Goal: Task Accomplishment & Management: Complete application form

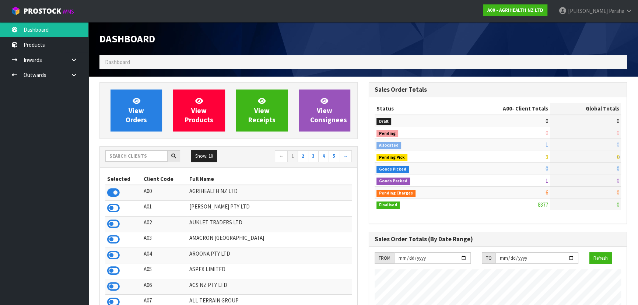
scroll to position [557, 269]
click at [143, 158] on input "text" at bounding box center [136, 155] width 62 height 11
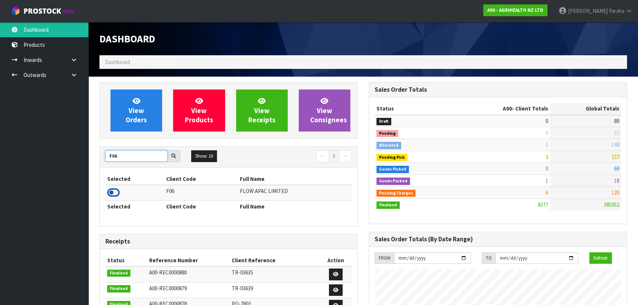
type input "F06"
click at [116, 194] on icon at bounding box center [113, 192] width 13 height 11
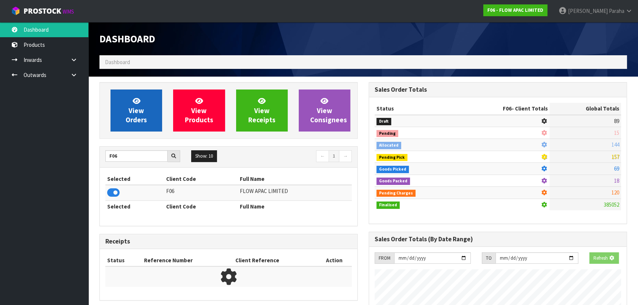
scroll to position [459, 269]
click at [133, 100] on icon at bounding box center [137, 100] width 8 height 7
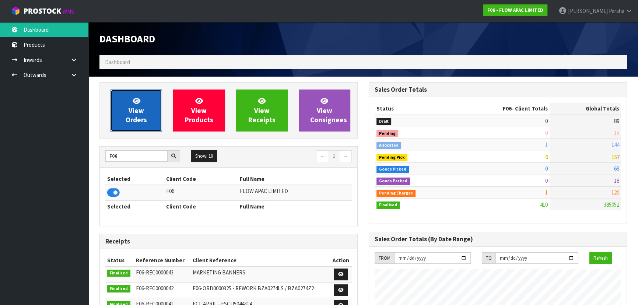
scroll to position [557, 269]
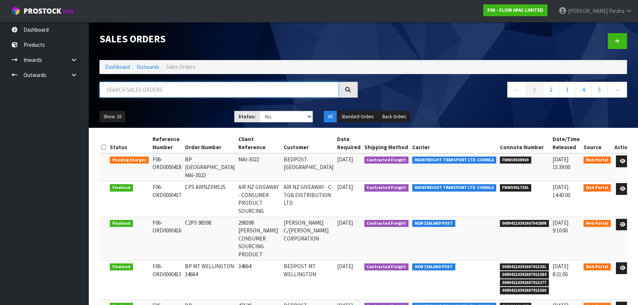
click at [130, 88] on input "text" at bounding box center [219, 90] width 239 height 16
click at [620, 161] on icon at bounding box center [623, 161] width 6 height 5
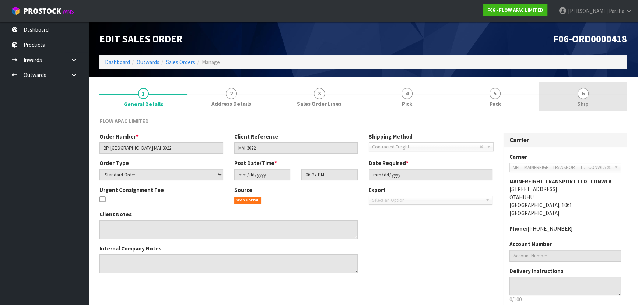
click at [589, 96] on link "6 Ship" at bounding box center [583, 96] width 88 height 29
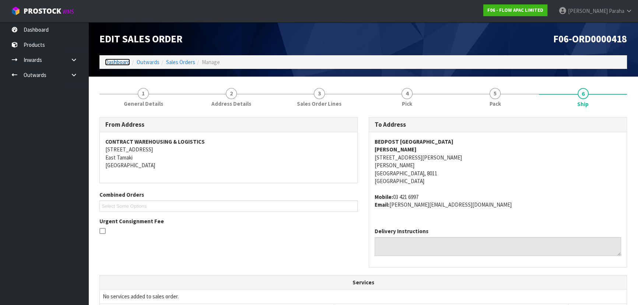
click at [121, 59] on link "Dashboard" at bounding box center [117, 62] width 25 height 7
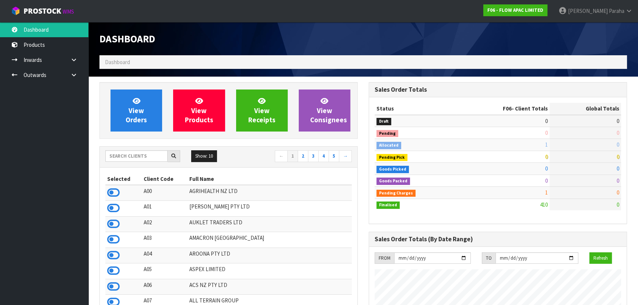
scroll to position [557, 269]
click at [121, 59] on span "Dashboard" at bounding box center [117, 62] width 25 height 7
click at [130, 157] on input "text" at bounding box center [136, 155] width 62 height 11
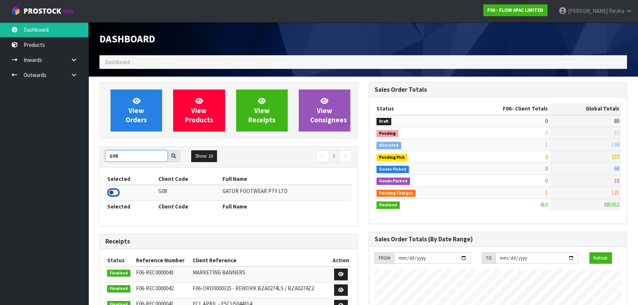
type input "G08"
click at [116, 194] on icon at bounding box center [113, 192] width 13 height 11
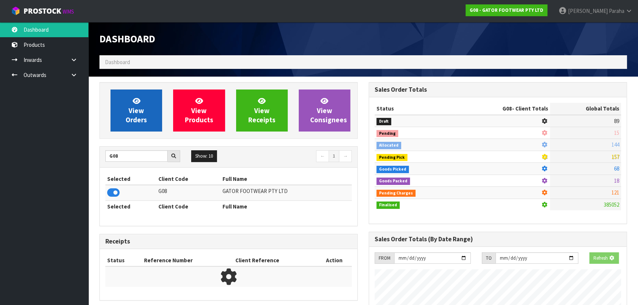
scroll to position [459, 269]
click at [140, 118] on span "View Orders" at bounding box center [136, 111] width 21 height 28
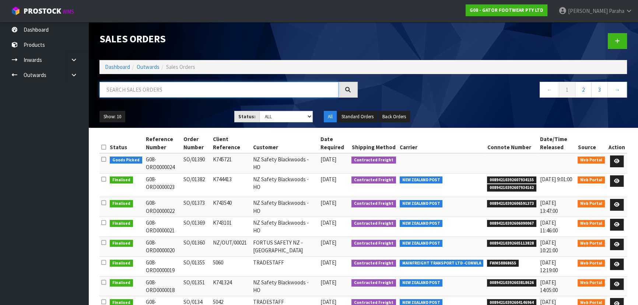
click at [135, 85] on input "text" at bounding box center [219, 90] width 239 height 16
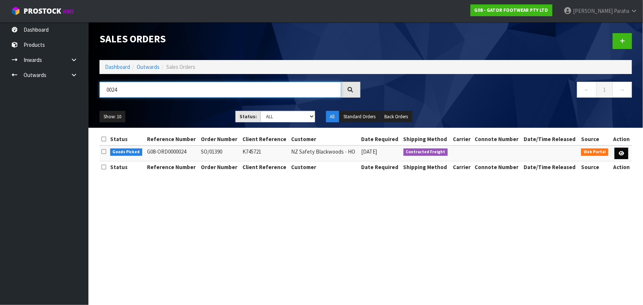
type input "0024"
click at [623, 152] on icon at bounding box center [622, 153] width 6 height 5
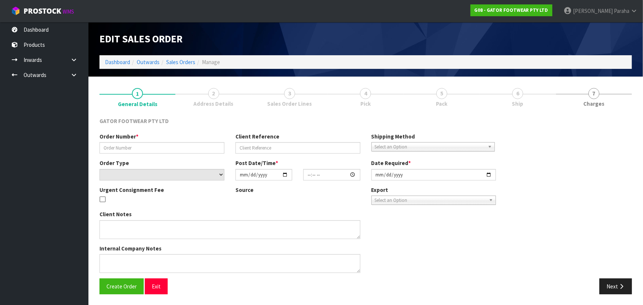
type input "SO/01390"
type input "K745721"
select select "number:0"
type input "[DATE]"
type input "19:16:00.000"
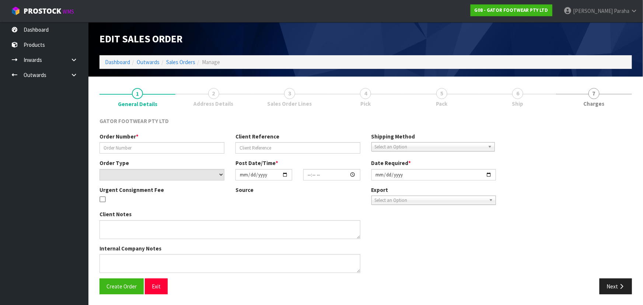
type input "[DATE]"
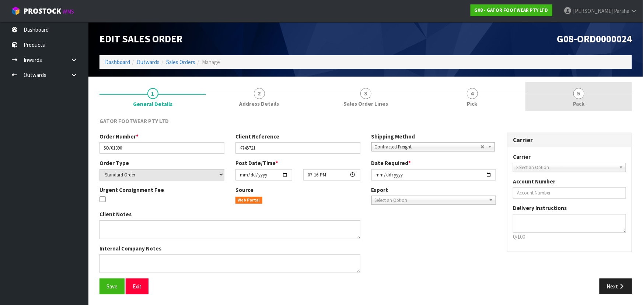
click at [580, 98] on span "5" at bounding box center [579, 93] width 11 height 11
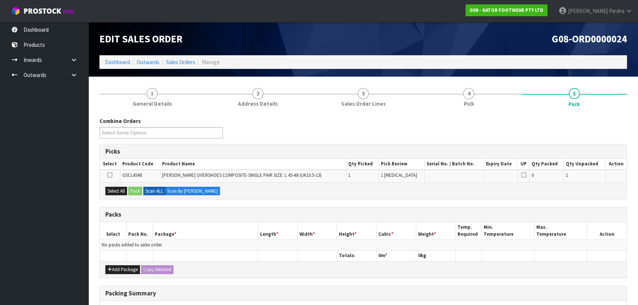
click at [391, 133] on div "Combine Orders G08-ORD0000024 Select Some Options" at bounding box center [363, 130] width 539 height 27
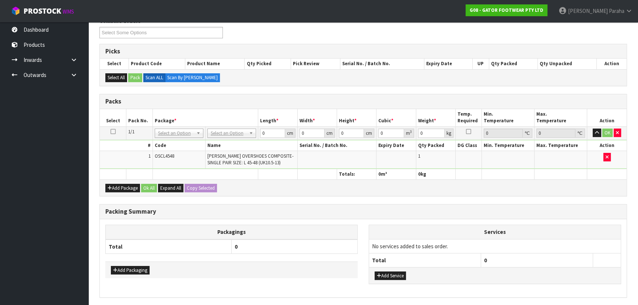
scroll to position [126, 0]
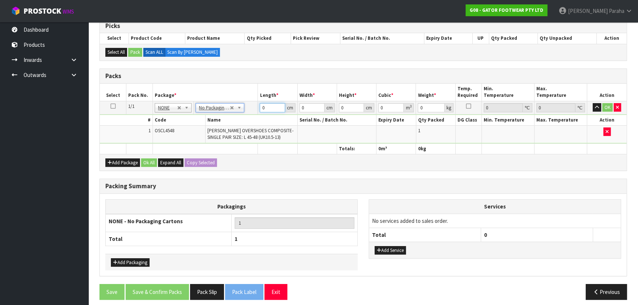
click at [265, 107] on input "0" at bounding box center [272, 107] width 25 height 9
type input "40"
type input "37"
type input "1"
type input "0.00148"
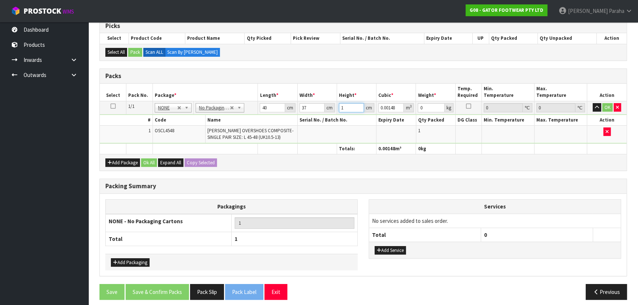
type input "15"
type input "0.0222"
type input "15"
type input "5"
click at [593, 103] on button "button" at bounding box center [597, 107] width 8 height 9
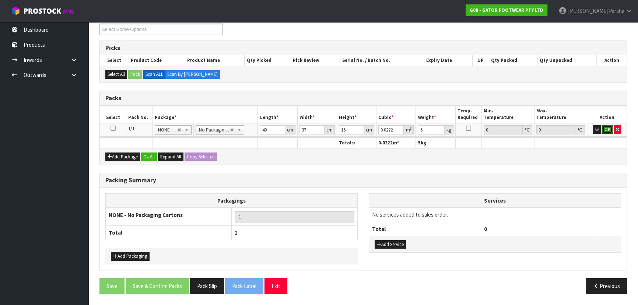
click button "OK" at bounding box center [608, 129] width 10 height 9
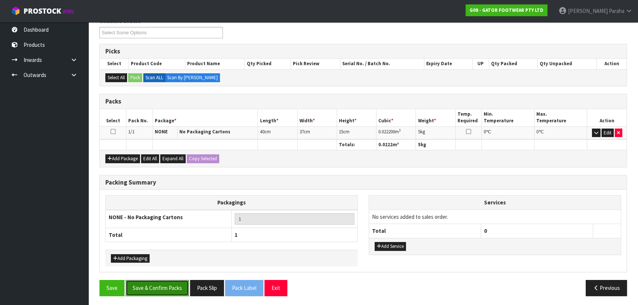
click at [158, 284] on button "Save & Confirm Packs" at bounding box center [157, 288] width 63 height 16
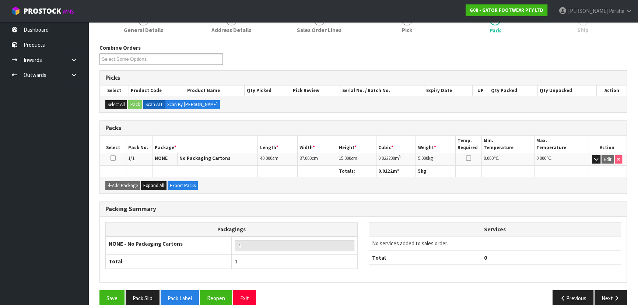
scroll to position [111, 0]
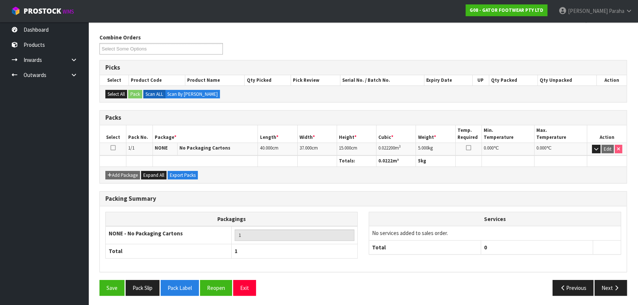
click at [527, 292] on div "Previous Next" at bounding box center [497, 288] width 269 height 16
click at [621, 284] on button "Next" at bounding box center [611, 288] width 32 height 16
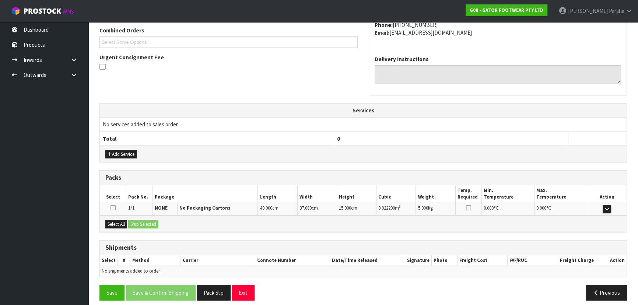
scroll to position [196, 0]
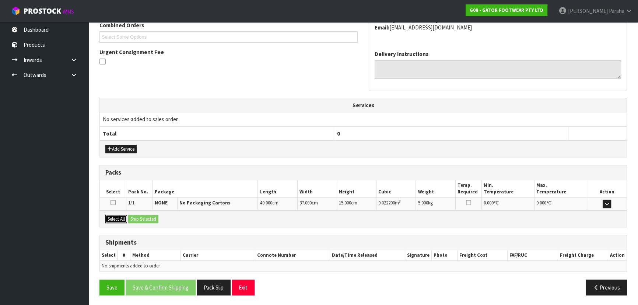
click at [120, 215] on button "Select All" at bounding box center [116, 219] width 22 height 9
click at [149, 219] on button "Ship Selected" at bounding box center [143, 219] width 30 height 9
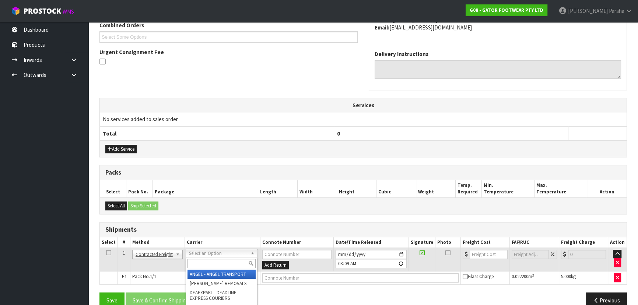
click at [219, 262] on input "text" at bounding box center [222, 263] width 68 height 9
type input "NZP"
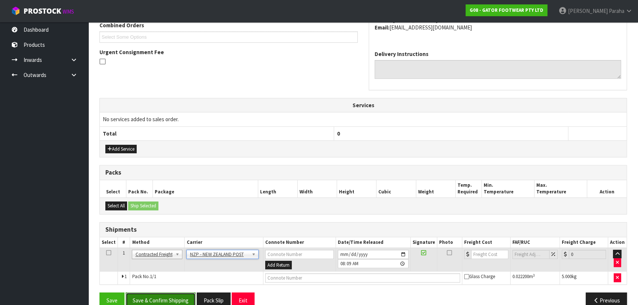
click at [162, 303] on button "Save & Confirm Shipping" at bounding box center [161, 301] width 70 height 16
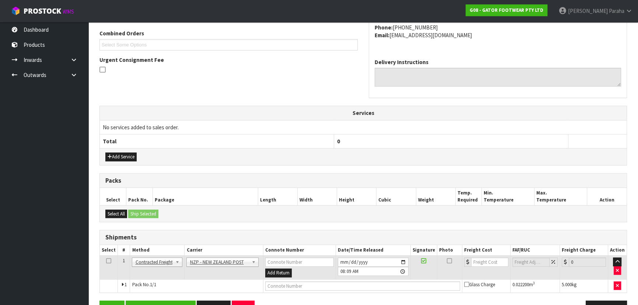
scroll to position [0, 0]
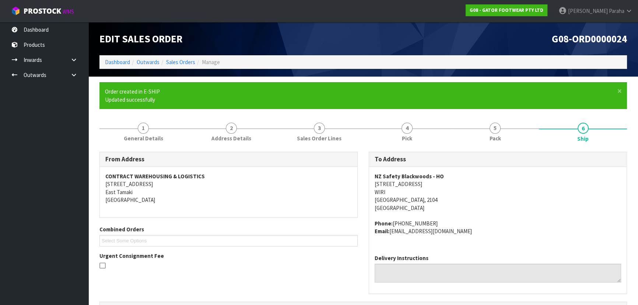
click at [551, 212] on address "NZ Safety Blackwoods - HO [STREET_ADDRESS]" at bounding box center [498, 191] width 247 height 39
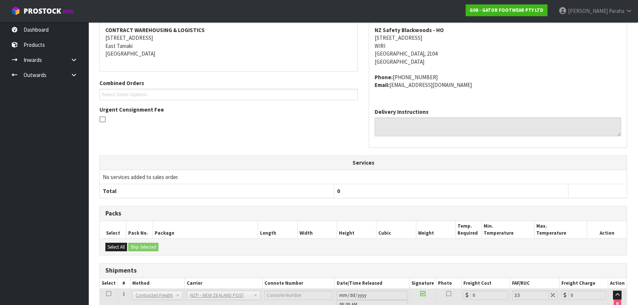
scroll to position [199, 0]
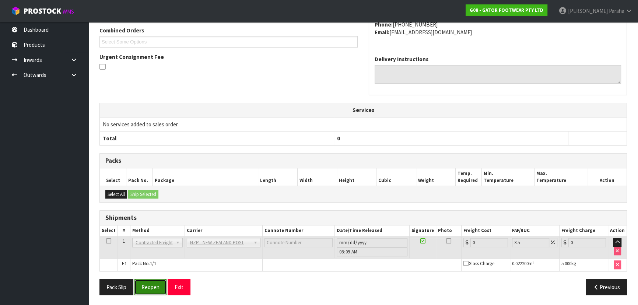
click at [151, 291] on button "Reopen" at bounding box center [151, 287] width 32 height 16
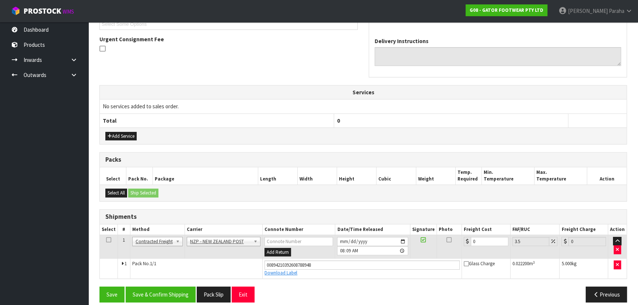
scroll to position [216, 0]
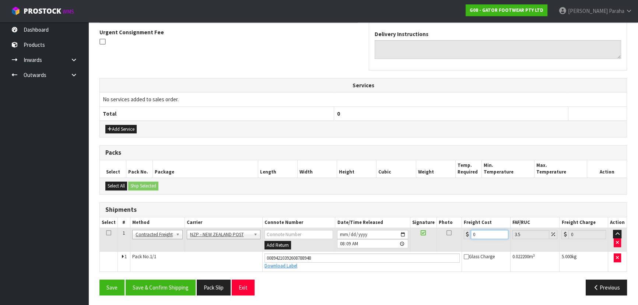
click at [484, 230] on input "0" at bounding box center [490, 234] width 38 height 9
type input "4"
type input "4.14"
type input "4.3"
type input "4.45"
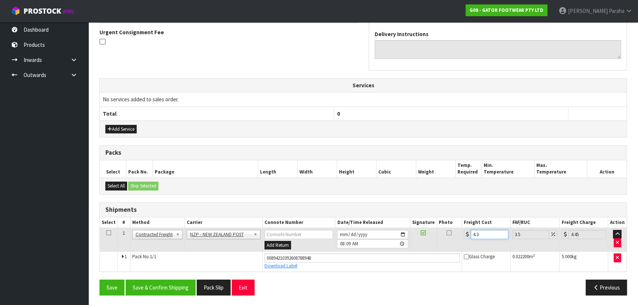
type input "4.33"
type input "4.48"
type input "4.33"
click at [173, 281] on button "Save & Confirm Shipping" at bounding box center [161, 288] width 70 height 16
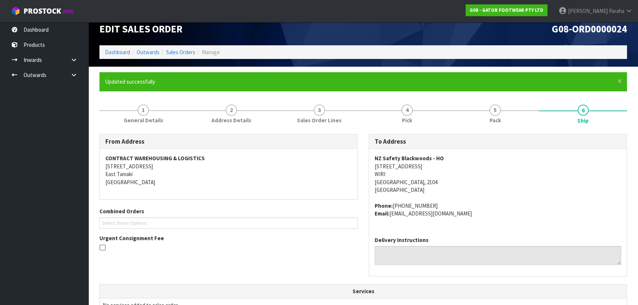
scroll to position [0, 0]
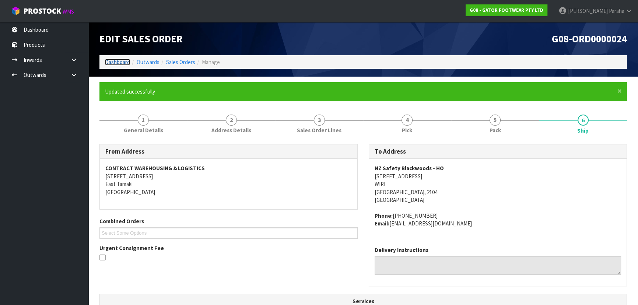
click at [113, 61] on link "Dashboard" at bounding box center [117, 62] width 25 height 7
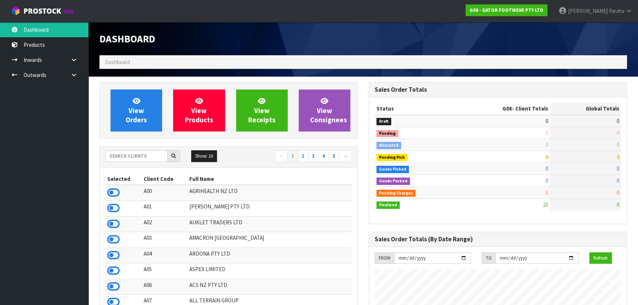
scroll to position [485, 269]
click at [119, 157] on input "text" at bounding box center [136, 155] width 62 height 11
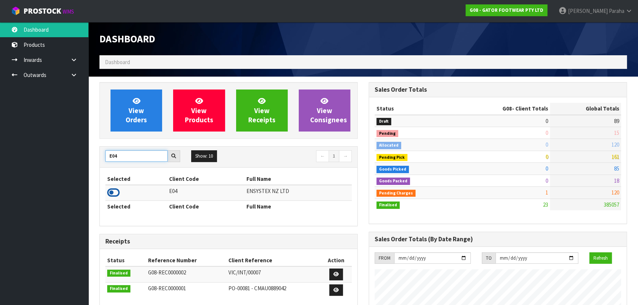
type input "E04"
click at [119, 196] on icon at bounding box center [113, 192] width 13 height 11
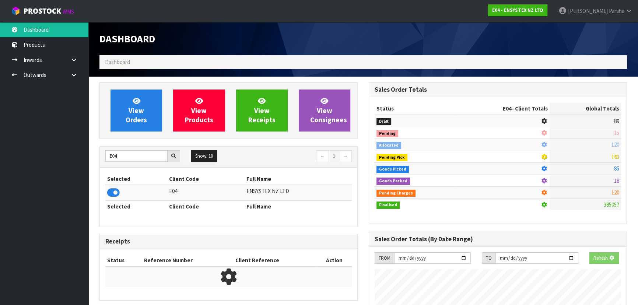
scroll to position [459, 269]
click at [121, 128] on link "View Orders" at bounding box center [137, 111] width 52 height 42
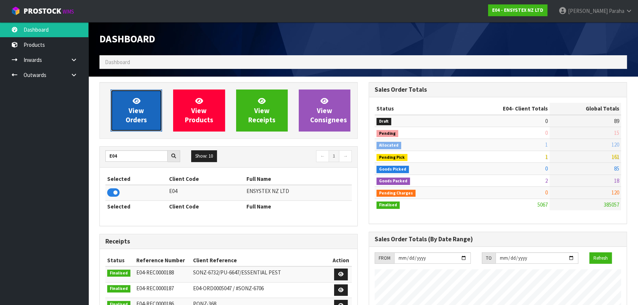
scroll to position [573, 269]
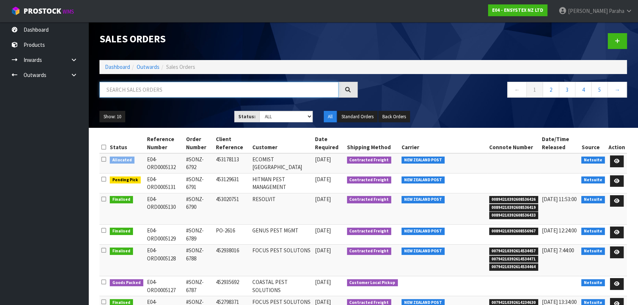
click at [113, 90] on input "text" at bounding box center [219, 90] width 239 height 16
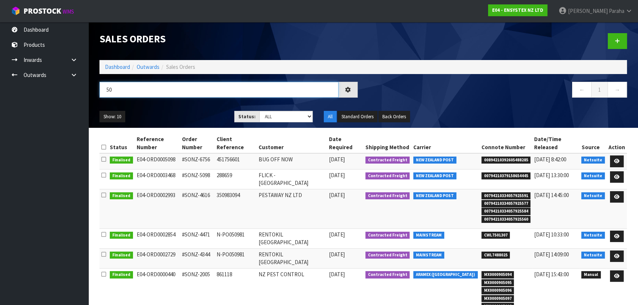
type input "5"
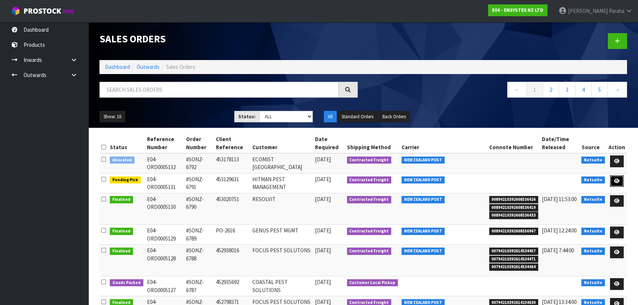
click at [619, 181] on icon at bounding box center [617, 181] width 6 height 5
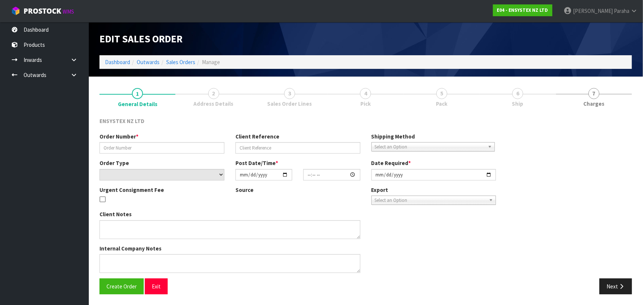
type input "#SONZ-6791"
type input "453129631"
select select "number:0"
type input "[DATE]"
type input "17:45:19.000"
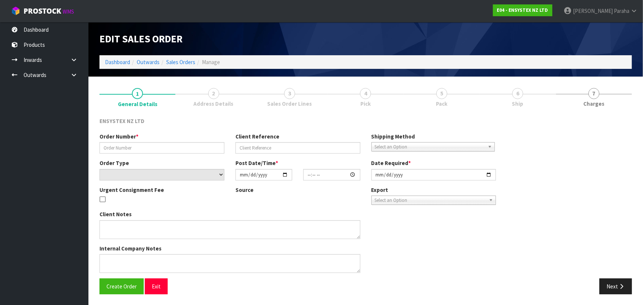
type input "[DATE]"
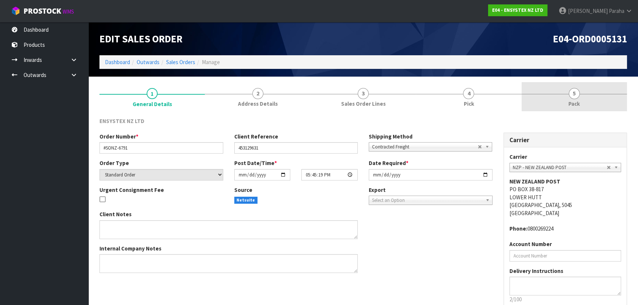
click at [579, 93] on span "5" at bounding box center [574, 93] width 11 height 11
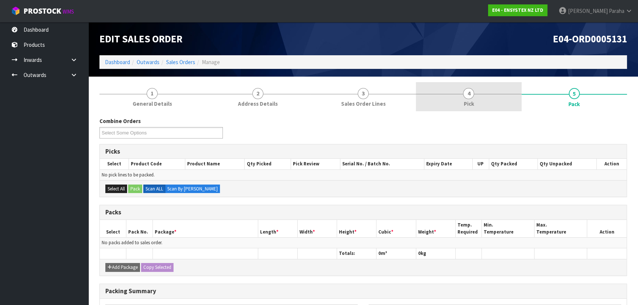
click at [475, 98] on link "4 Pick" at bounding box center [468, 96] width 105 height 29
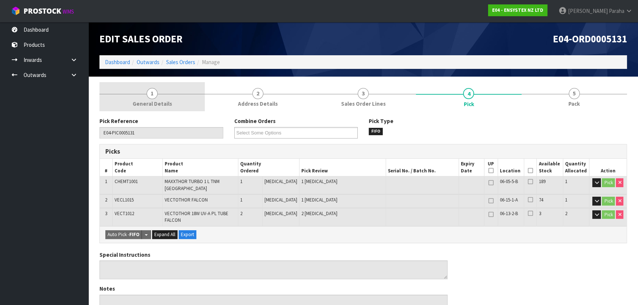
click at [155, 97] on span "1" at bounding box center [152, 93] width 11 height 11
